Goal: Transaction & Acquisition: Obtain resource

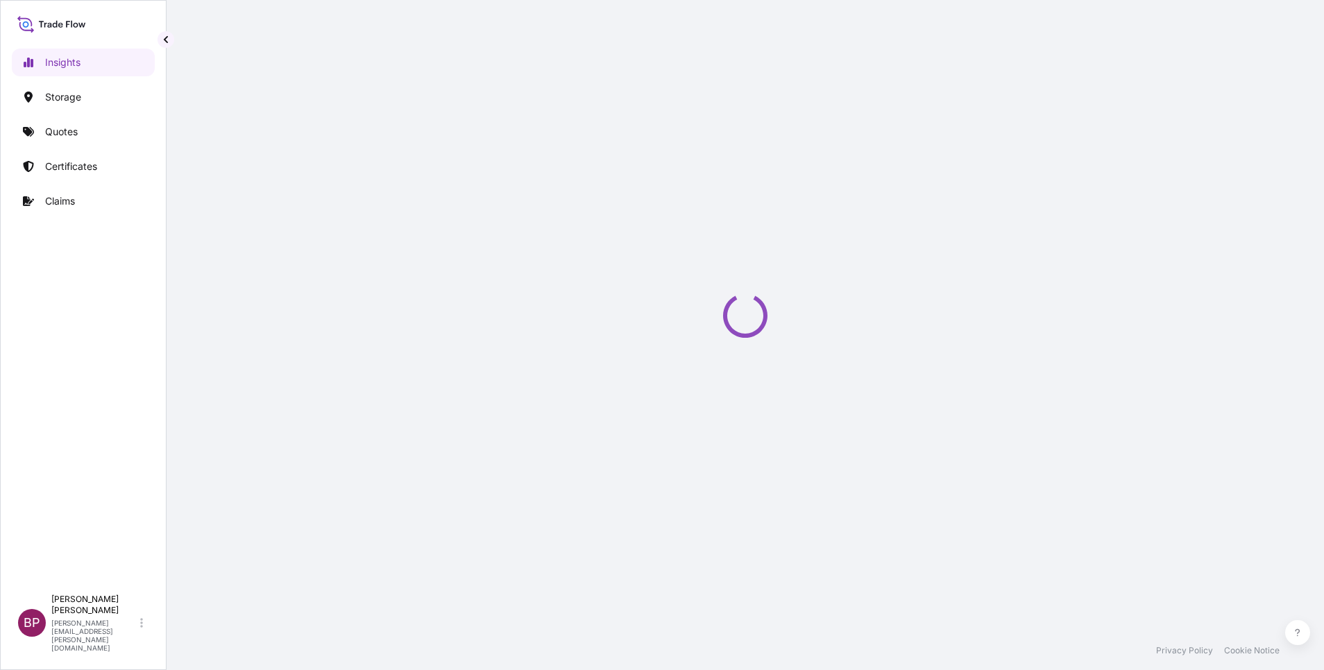
select select "2025"
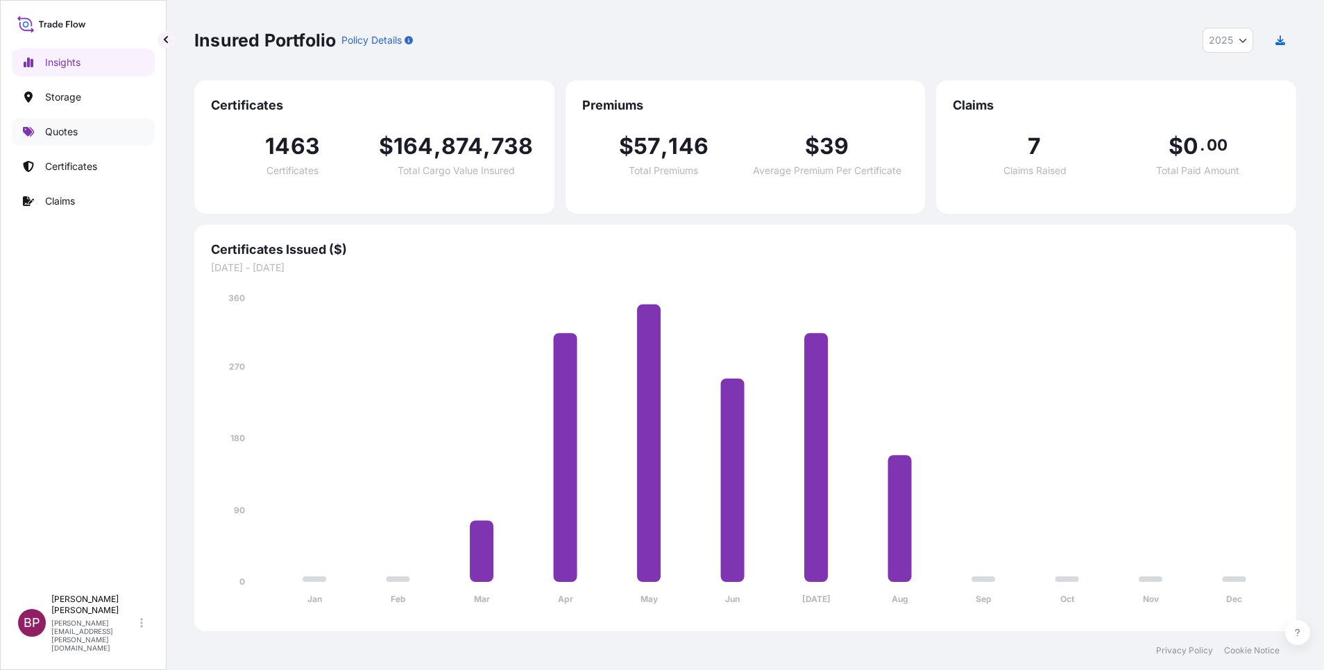
click at [67, 121] on link "Quotes" at bounding box center [83, 132] width 143 height 28
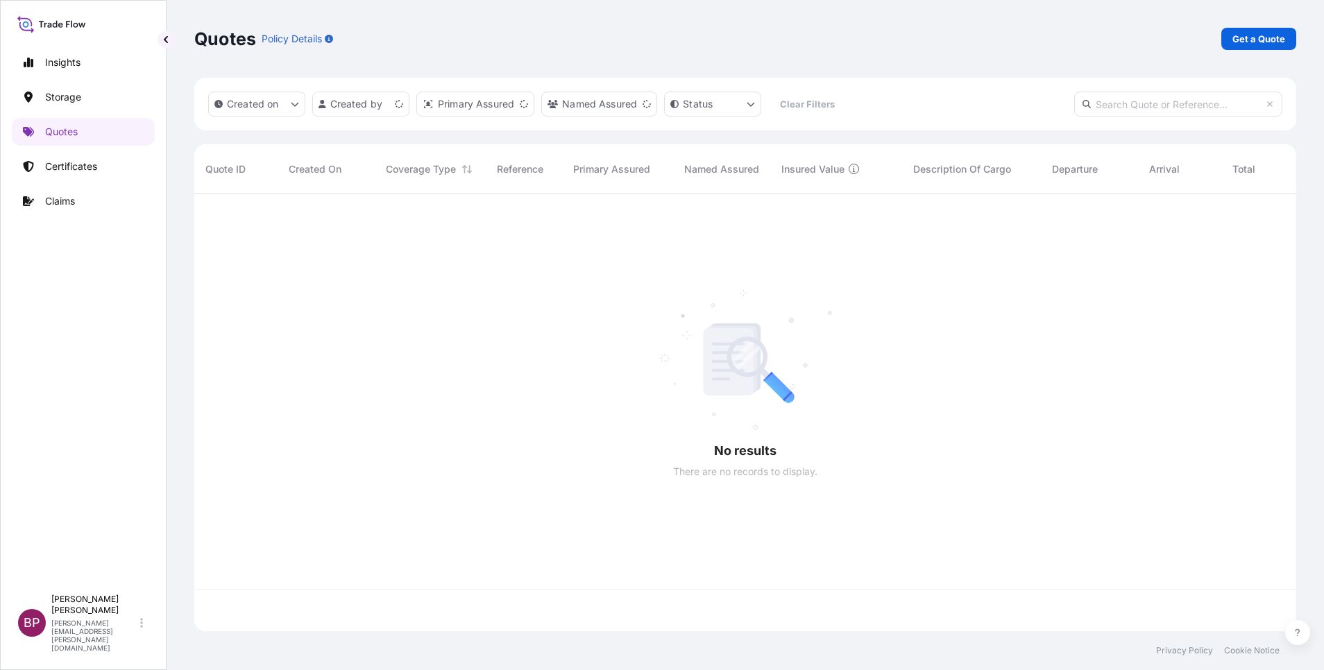
scroll to position [429, 1086]
click at [1254, 43] on p "Get a Quote" at bounding box center [1259, 39] width 53 height 14
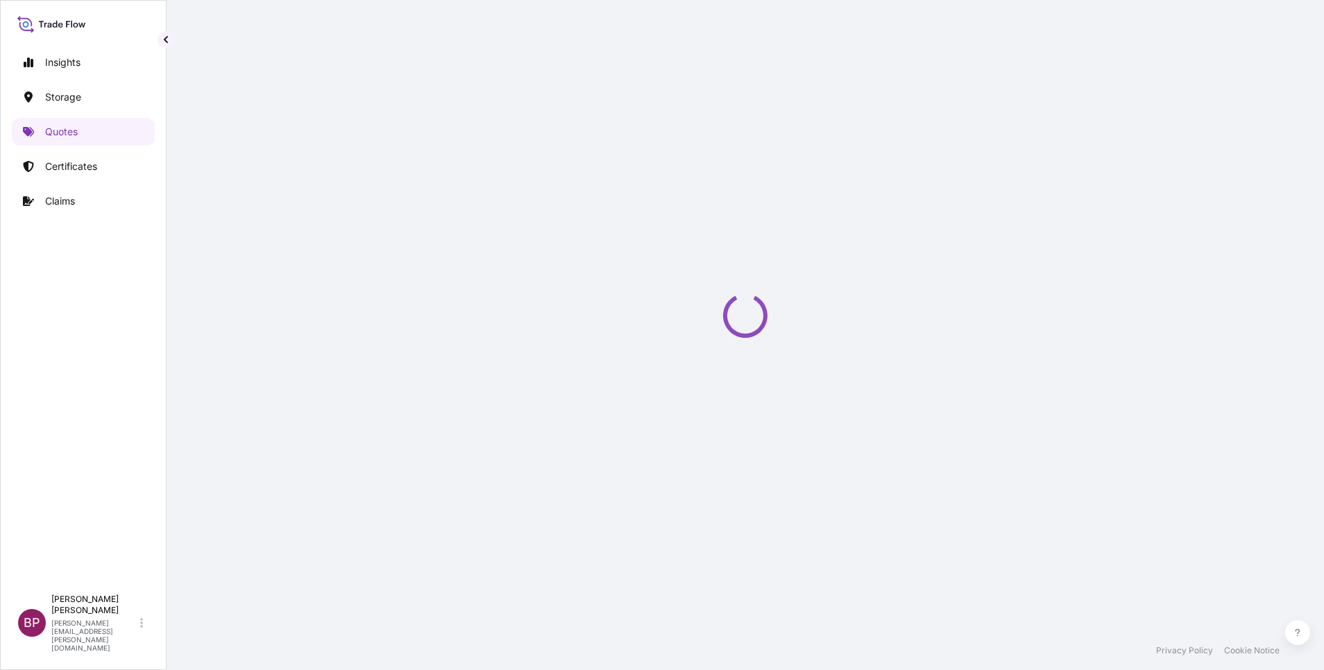
scroll to position [22, 0]
select select "Water"
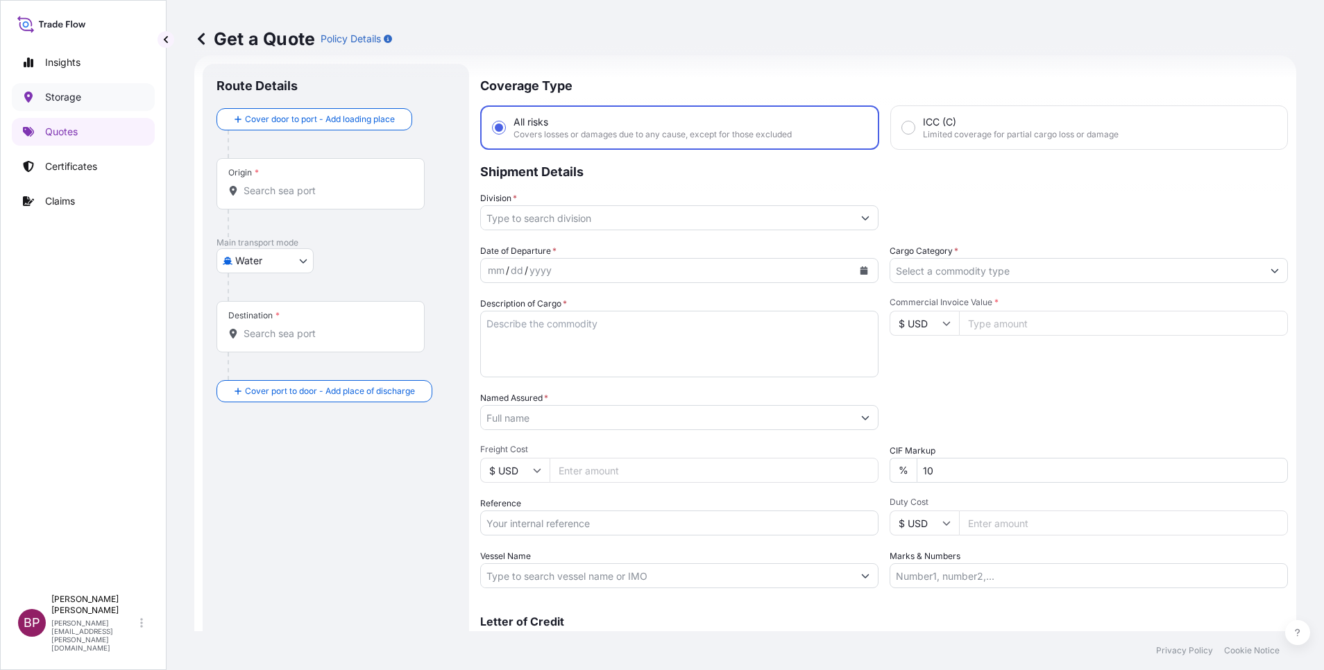
click at [76, 95] on p "Storage" at bounding box center [63, 97] width 36 height 14
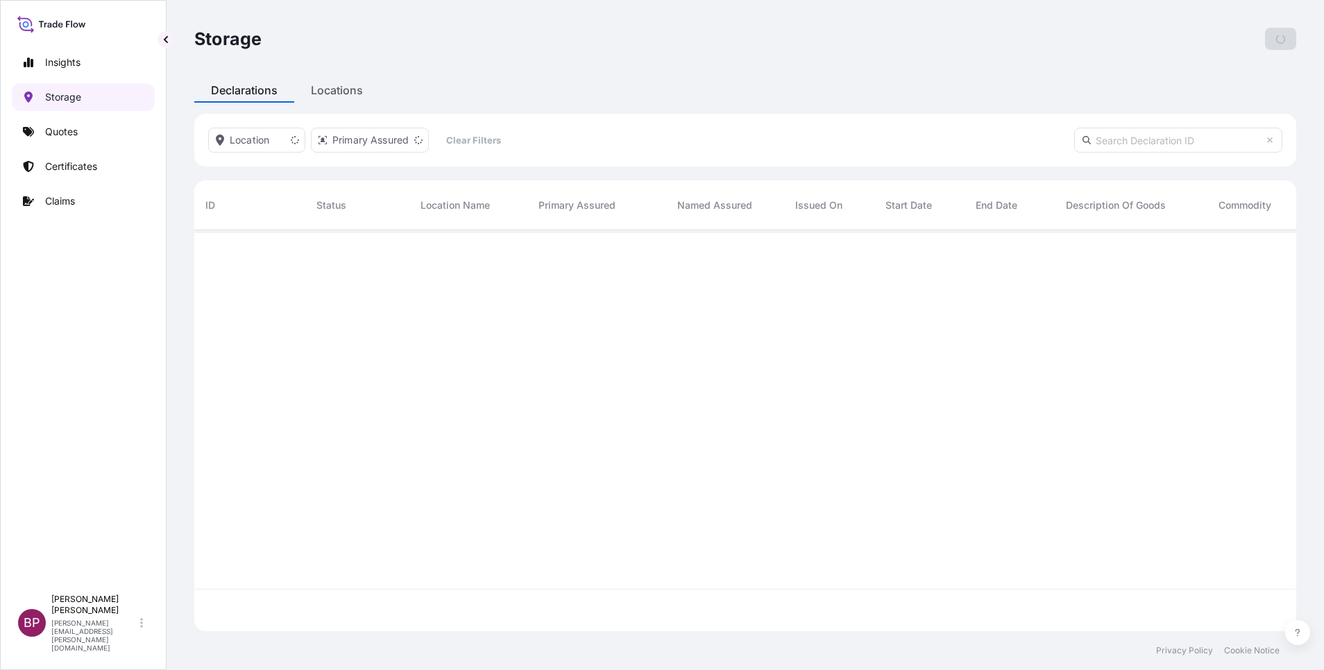
scroll to position [393, 1086]
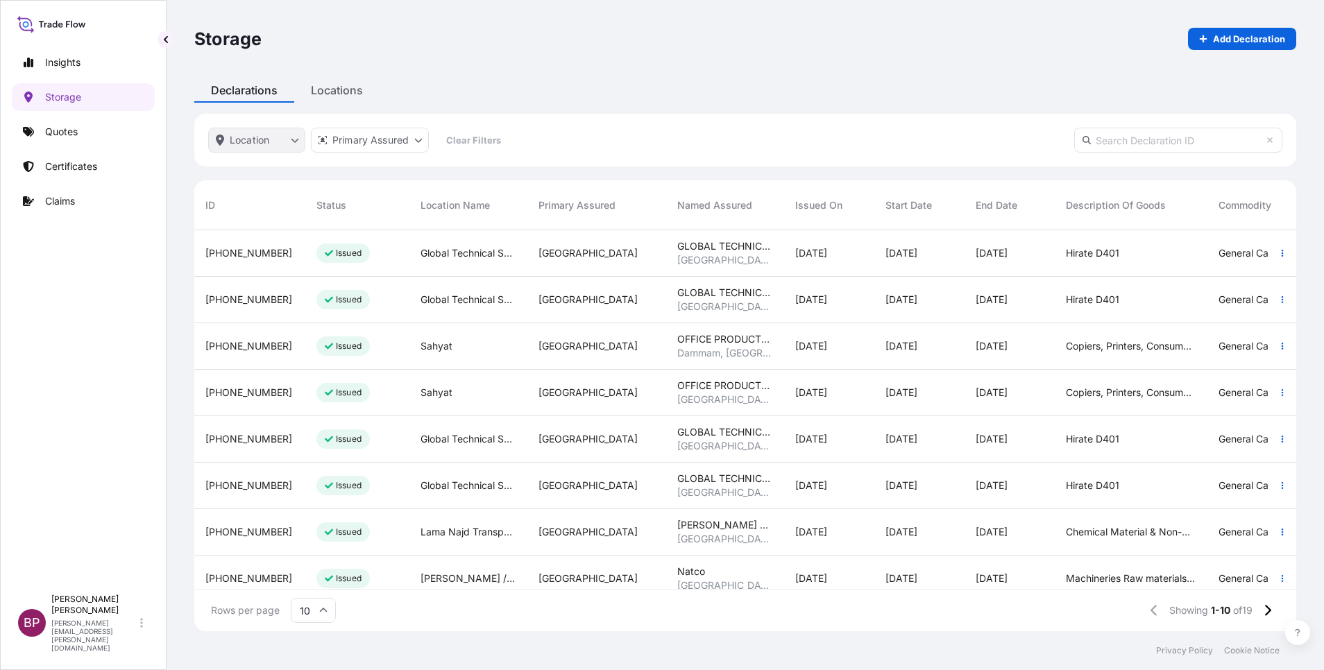
click at [292, 140] on html "Insights Storage Quotes Certificates Claims BP [PERSON_NAME] Kurian [EMAIL_ADDR…" at bounding box center [662, 335] width 1324 height 670
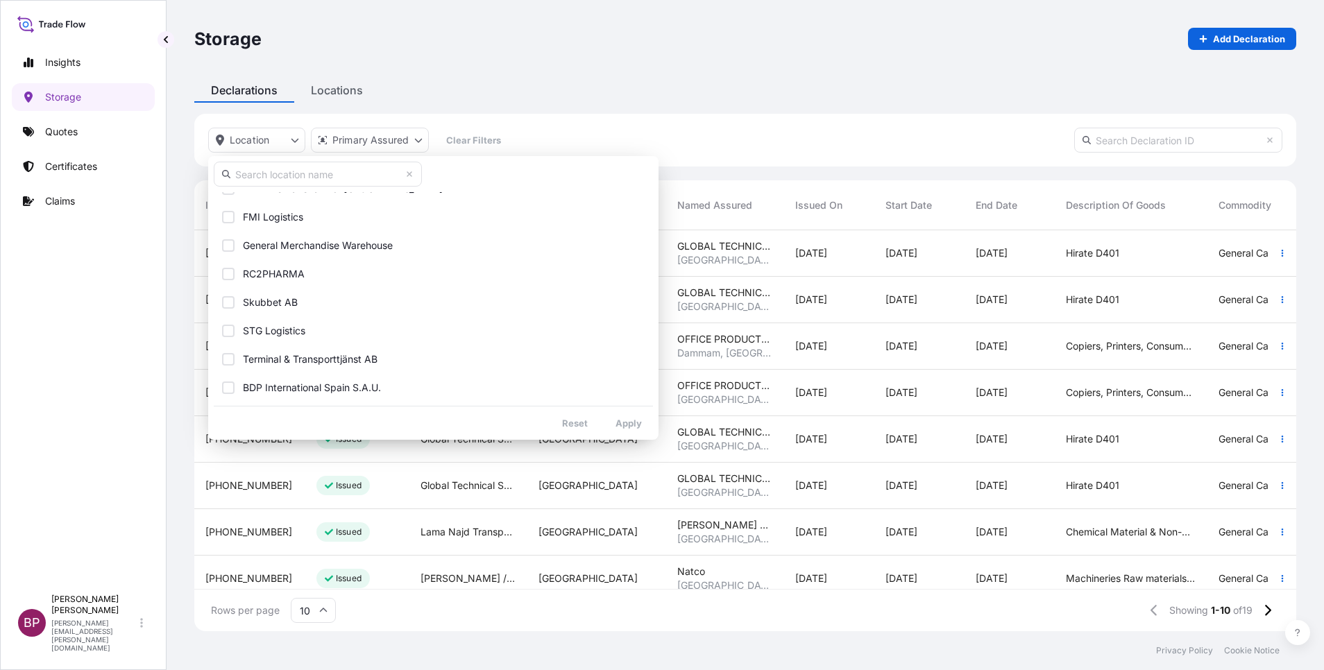
scroll to position [0, 0]
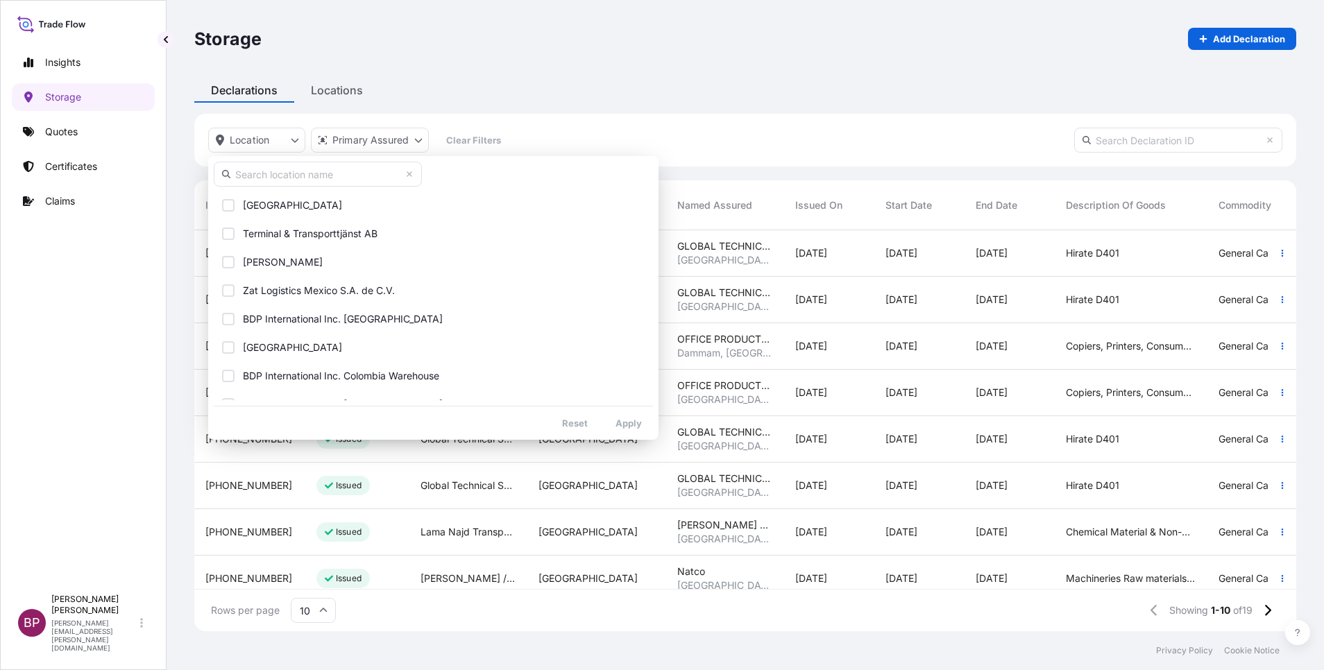
click at [1173, 135] on html "Insights Storage Quotes Certificates Claims BP [PERSON_NAME] Kurian [EMAIL_ADDR…" at bounding box center [662, 335] width 1324 height 670
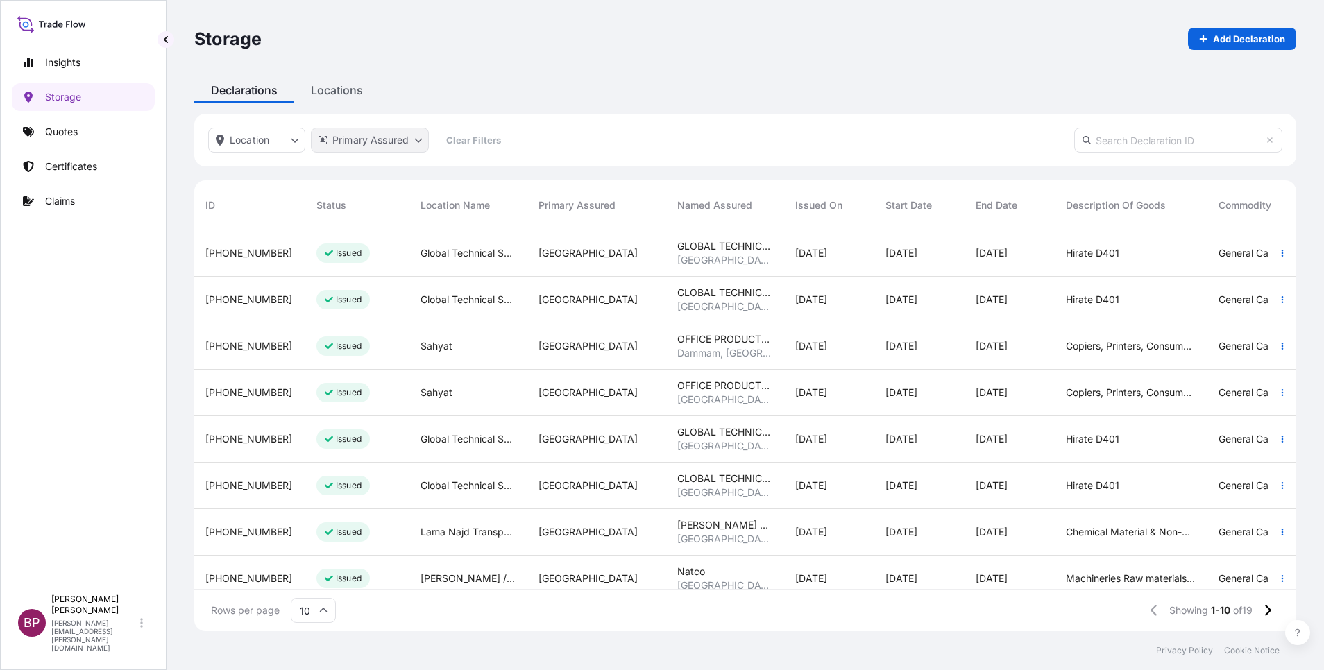
click at [421, 145] on html "Insights Storage Quotes Certificates Claims BP [PERSON_NAME] Kurian [EMAIL_ADDR…" at bounding box center [662, 335] width 1324 height 670
click at [418, 174] on input "text" at bounding box center [420, 174] width 208 height 25
